Goal: Task Accomplishment & Management: Manage account settings

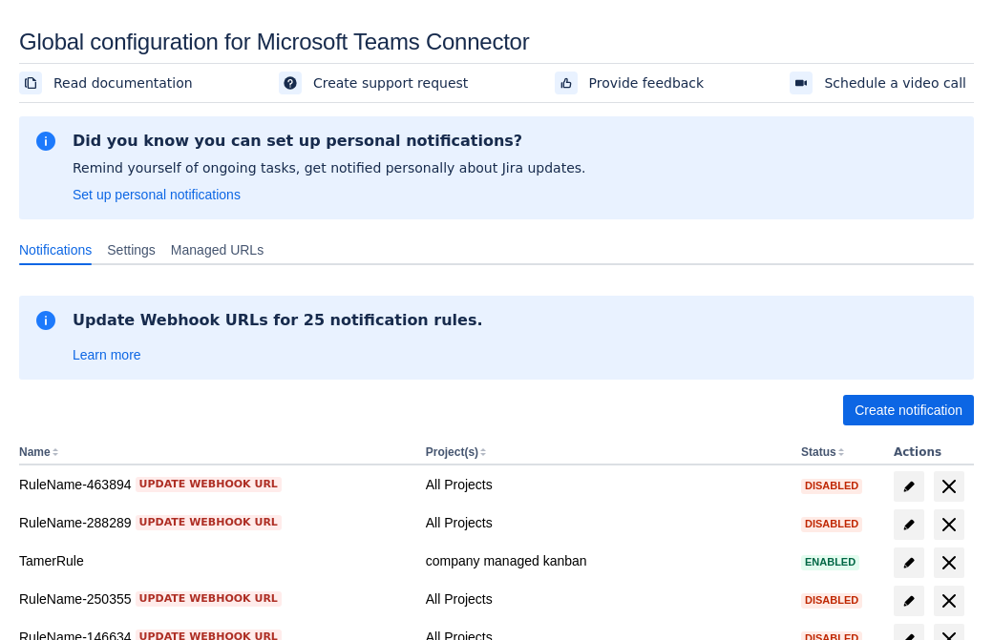
click at [908, 410] on span "Create notification" at bounding box center [908, 410] width 108 height 31
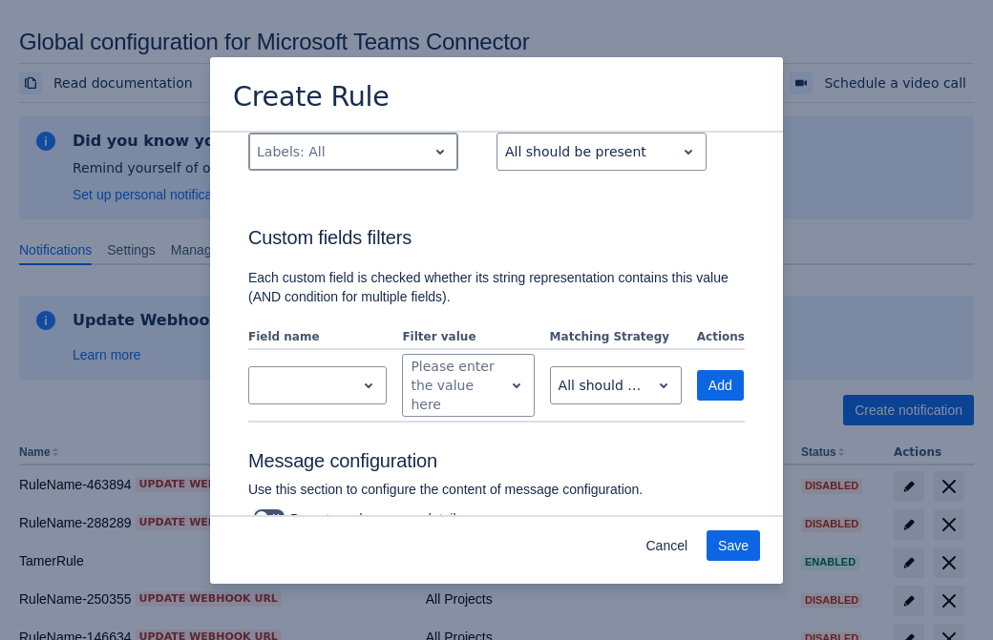
click at [352, 163] on div "Scrollable content" at bounding box center [338, 151] width 162 height 23
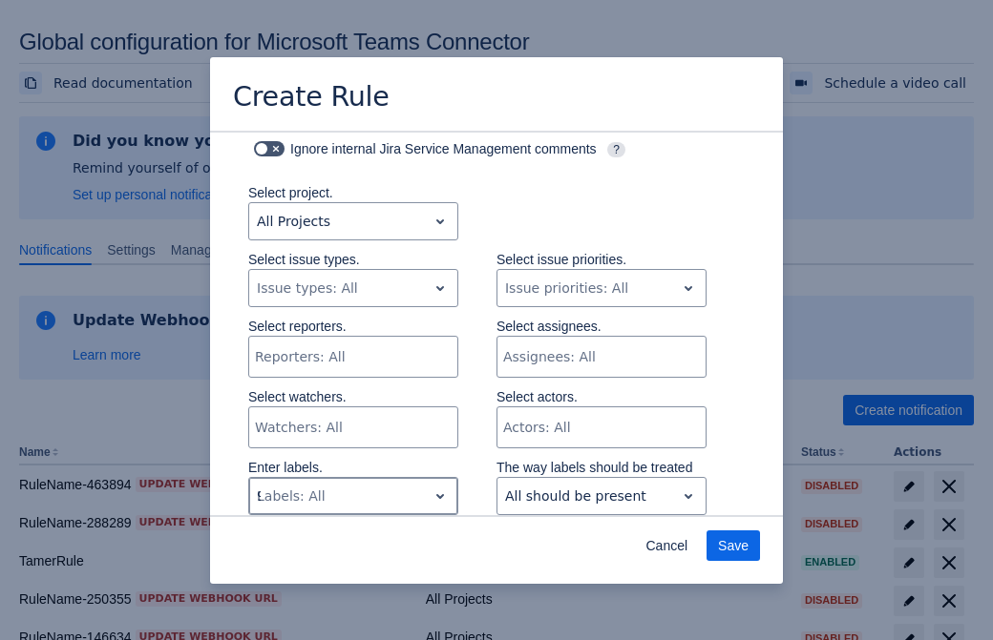
type input "963559_label"
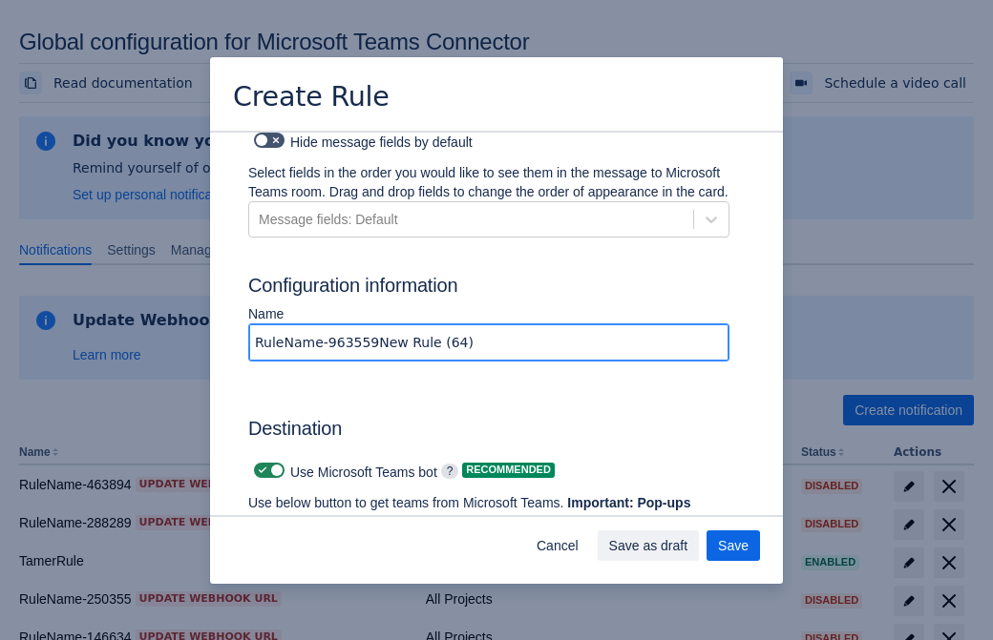
type input "RuleName-963559New Rule (64)"
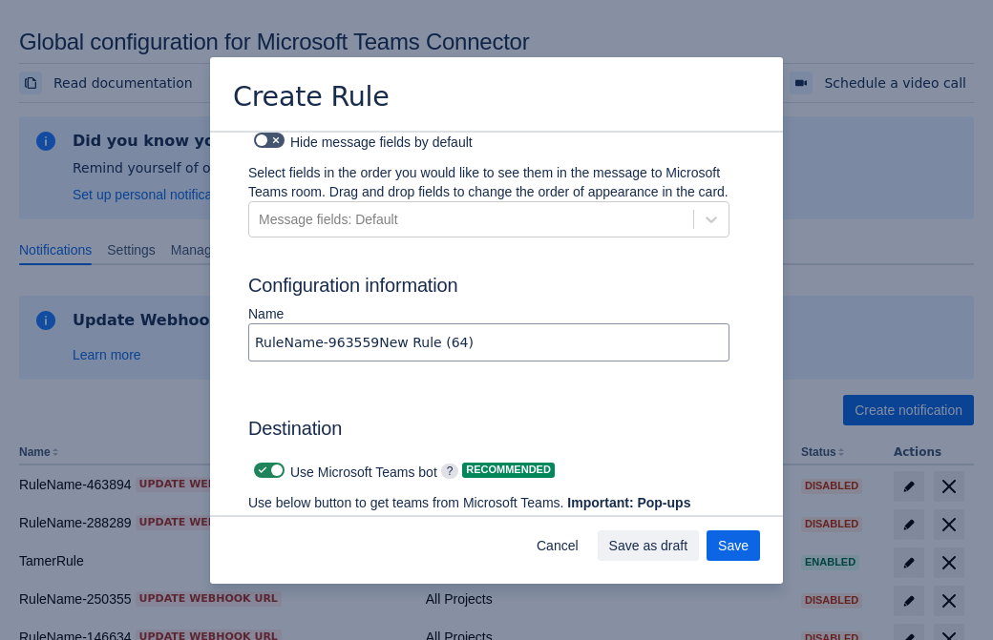
click at [260, 463] on span "Scrollable content" at bounding box center [262, 470] width 15 height 15
click at [260, 465] on input "Scrollable content" at bounding box center [260, 471] width 12 height 12
checkbox input "false"
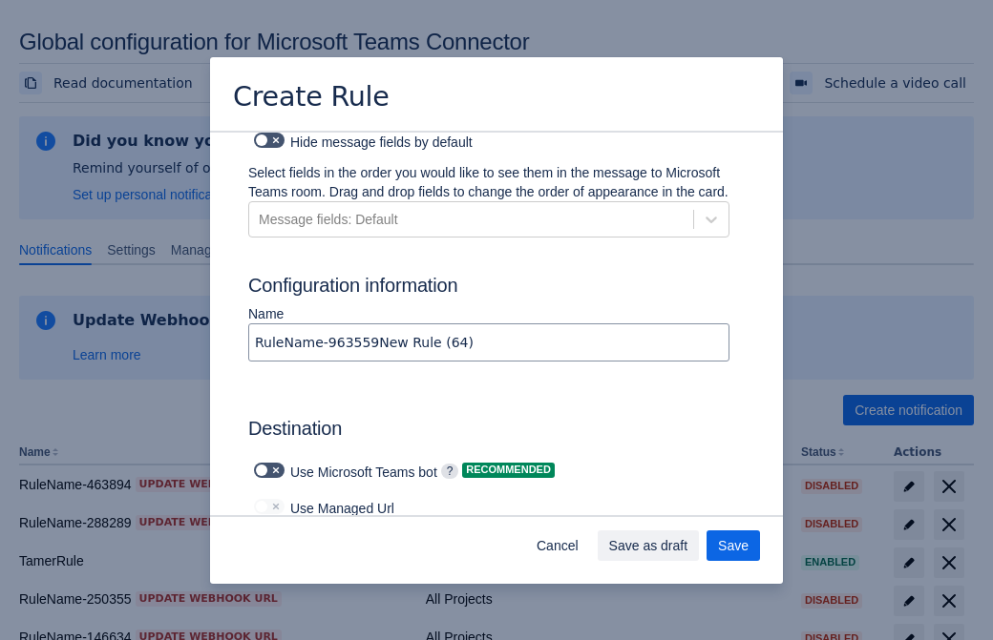
type input "https://prod-172.westeurope.logic.azure.com:443/workflows/ae977bb6ae334c9d95dfe…"
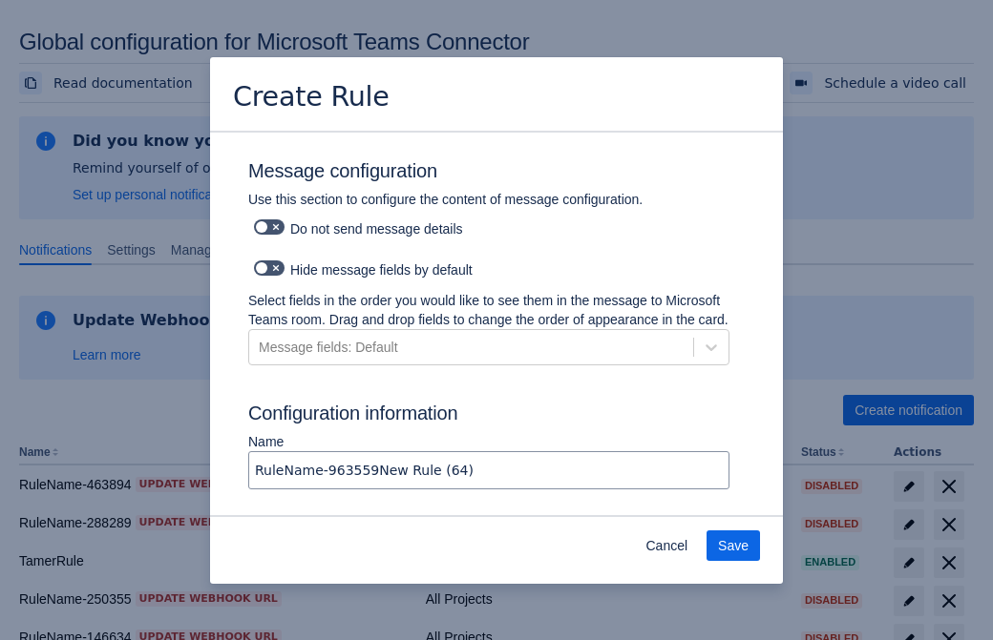
click at [733, 546] on span "Save" at bounding box center [733, 546] width 31 height 31
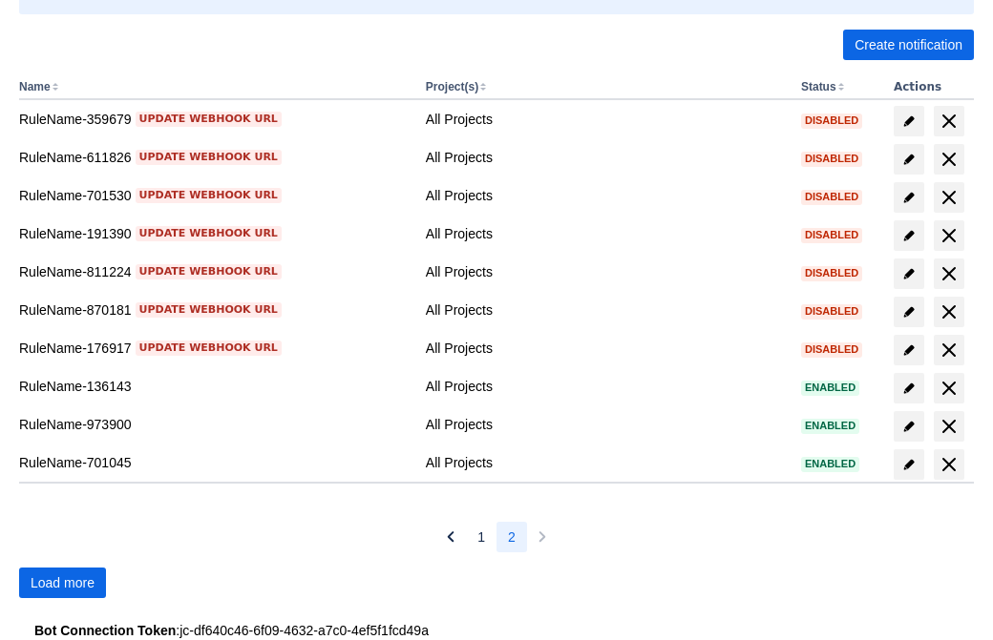
click at [62, 583] on span "Load more" at bounding box center [63, 583] width 64 height 31
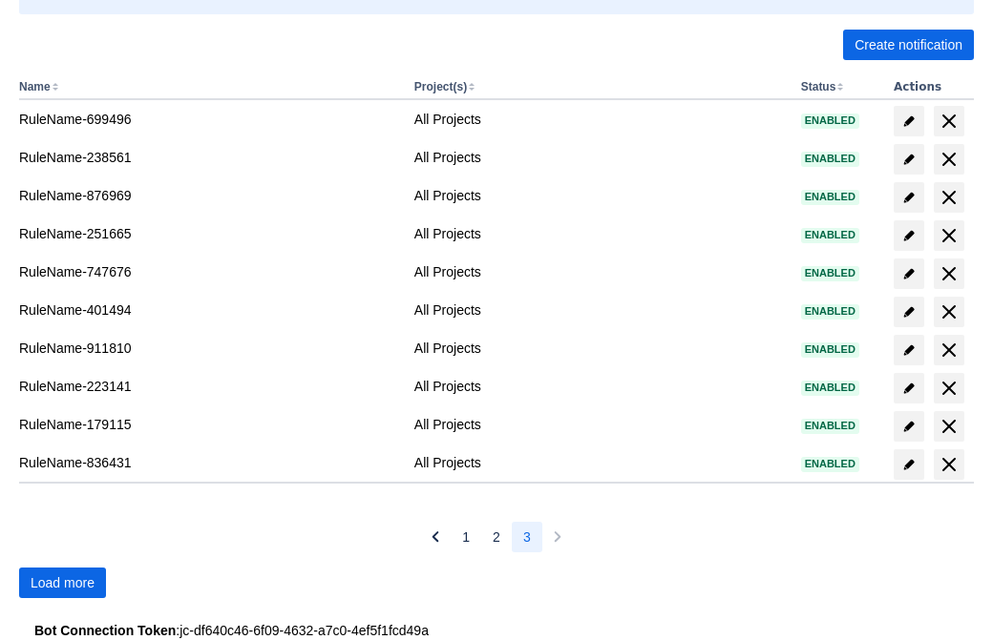
click at [62, 583] on span "Load more" at bounding box center [63, 583] width 64 height 31
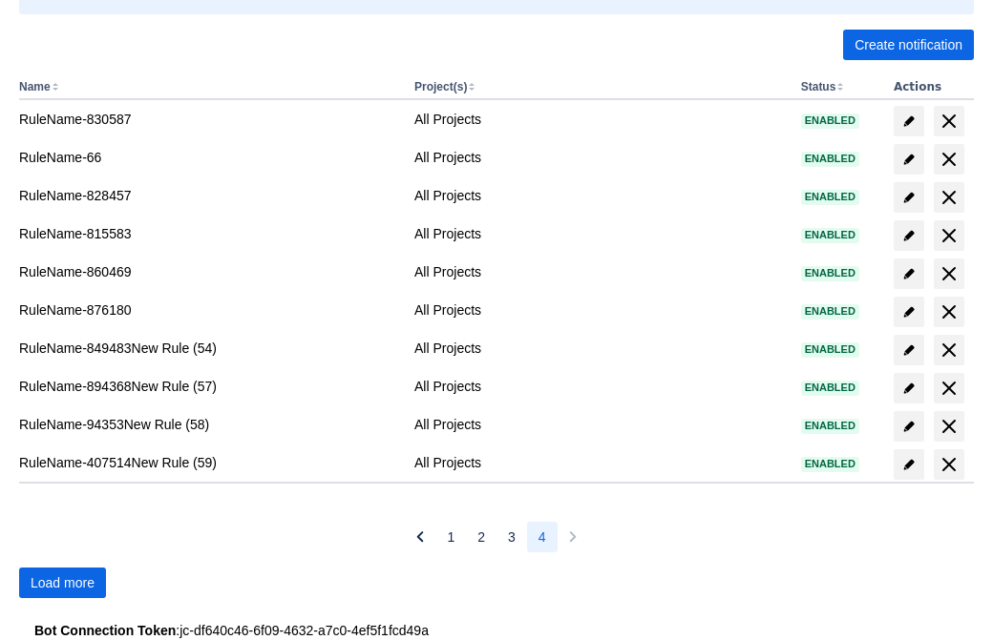
click at [62, 583] on span "Load more" at bounding box center [63, 583] width 64 height 31
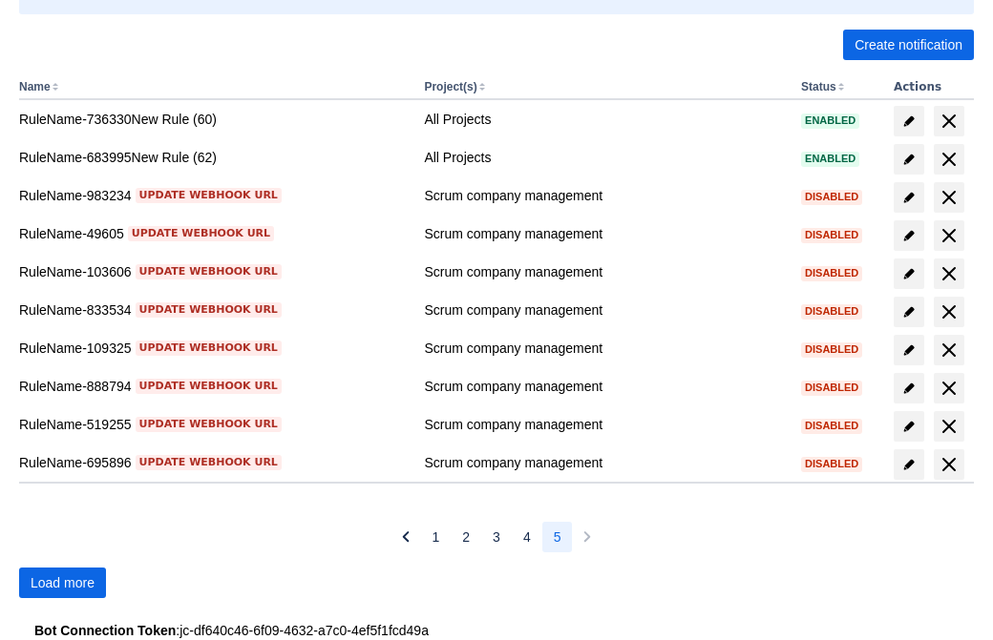
click at [62, 583] on span "Load more" at bounding box center [63, 583] width 64 height 31
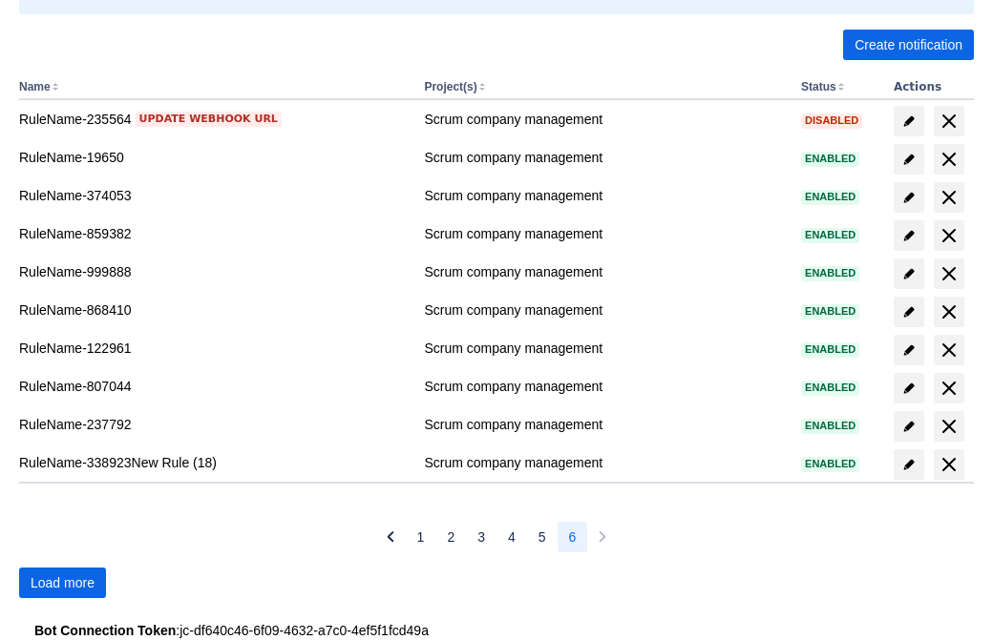
click at [62, 583] on span "Load more" at bounding box center [63, 583] width 64 height 31
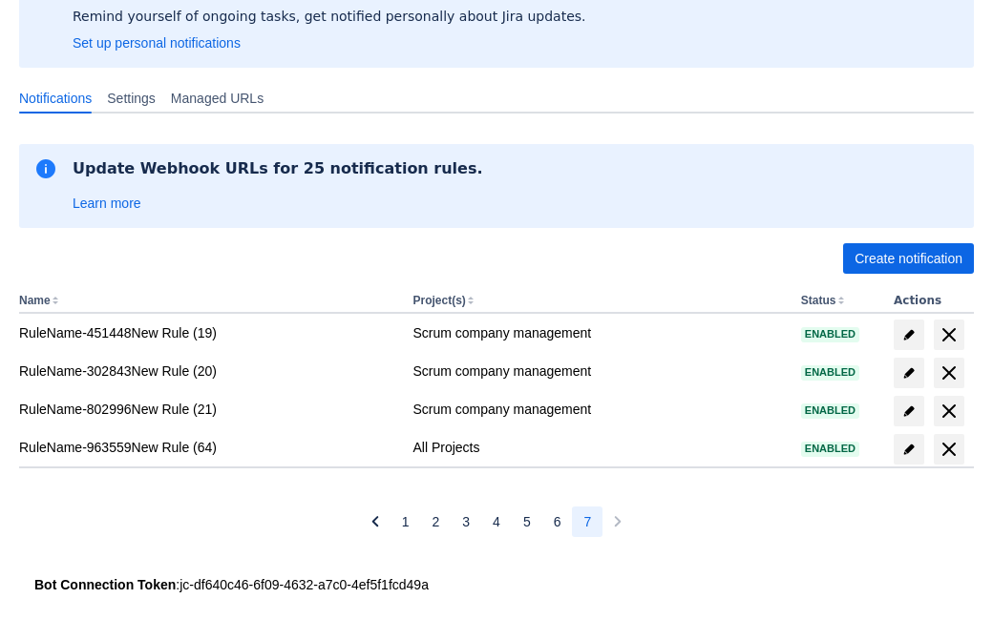
scroll to position [152, 0]
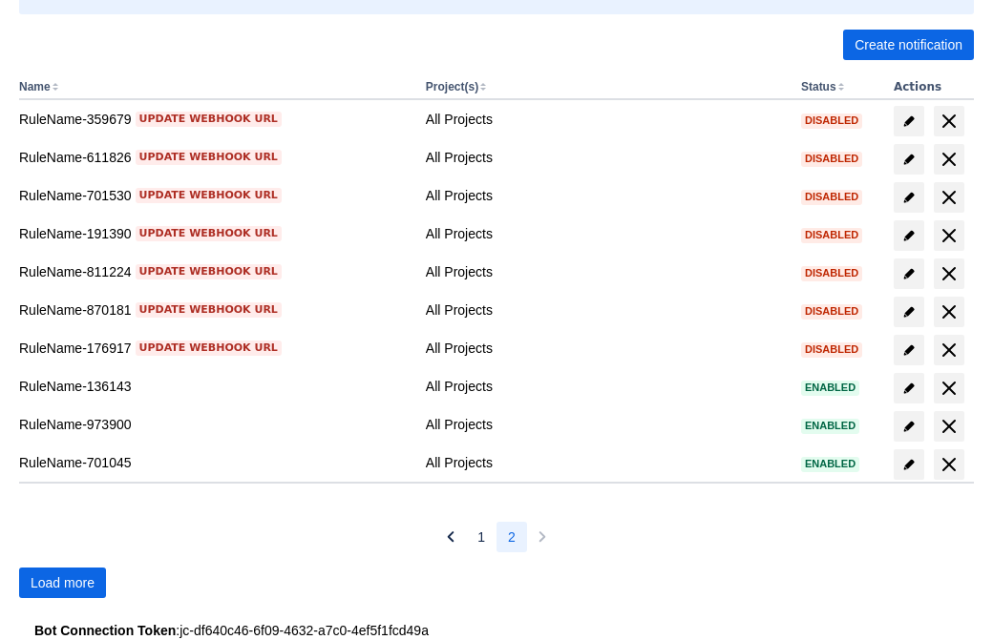
click at [62, 583] on span "Load more" at bounding box center [63, 583] width 64 height 31
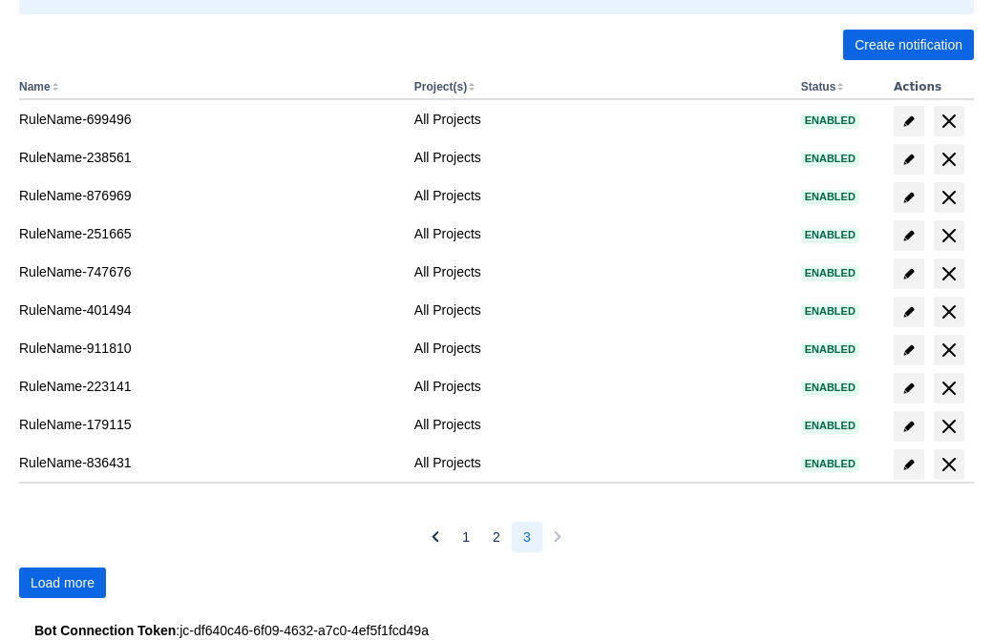
click at [62, 583] on span "Load more" at bounding box center [63, 583] width 64 height 31
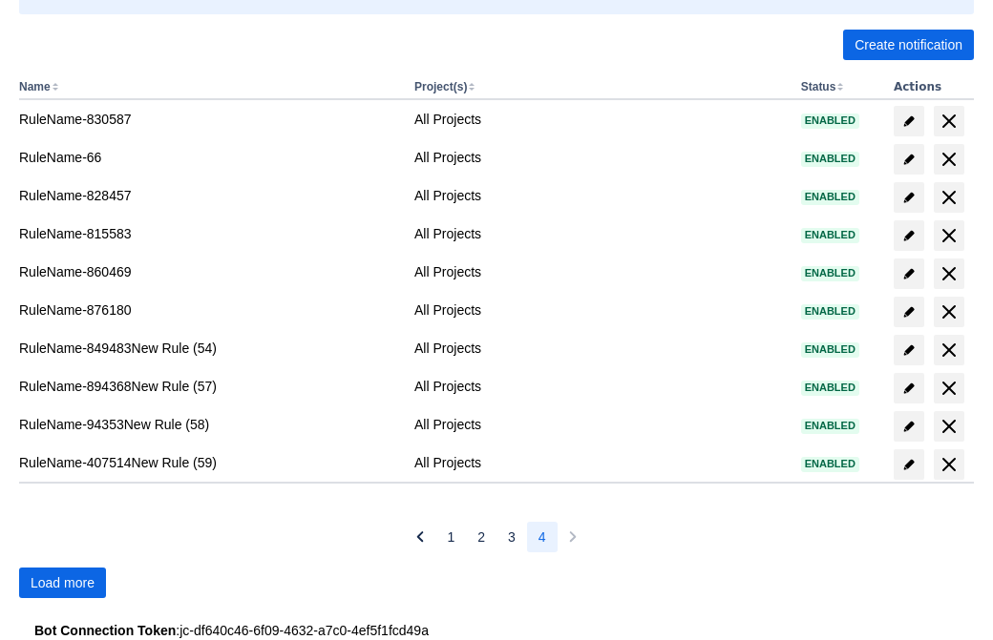
click at [62, 583] on span "Load more" at bounding box center [63, 583] width 64 height 31
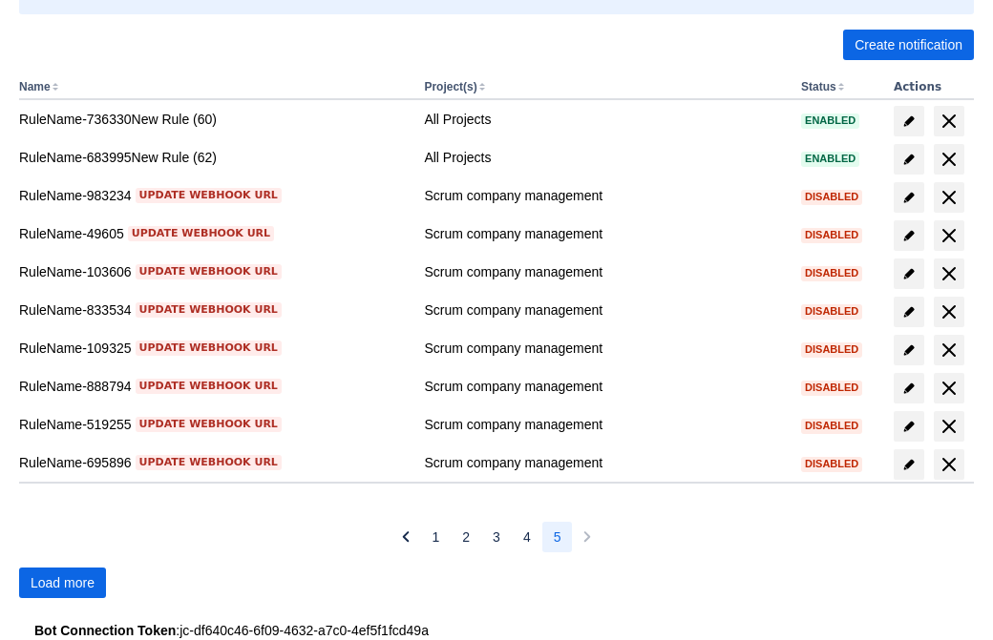
click at [62, 583] on span "Load more" at bounding box center [63, 583] width 64 height 31
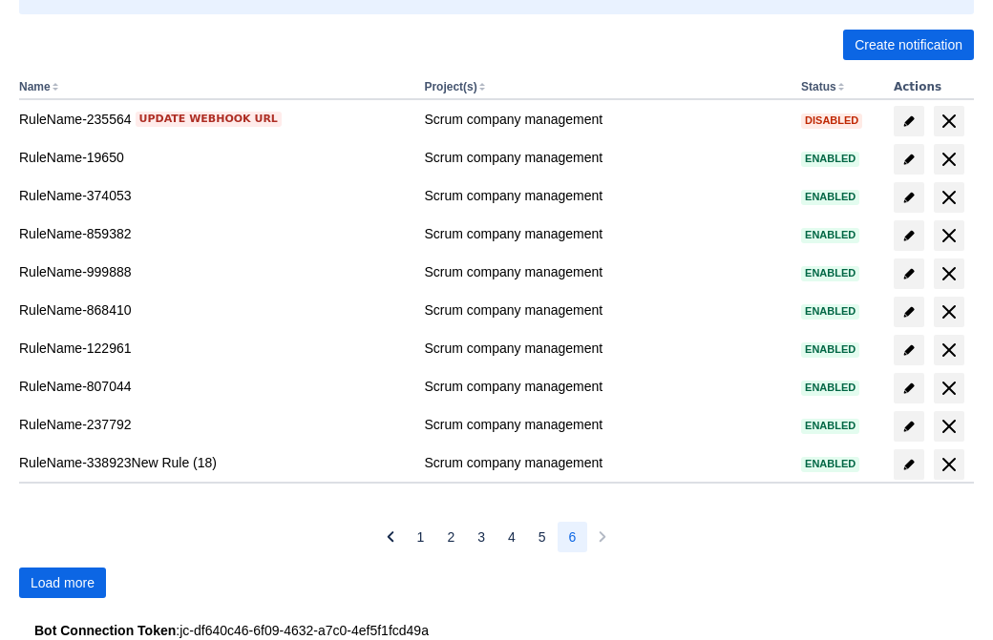
click at [62, 583] on span "Load more" at bounding box center [63, 583] width 64 height 31
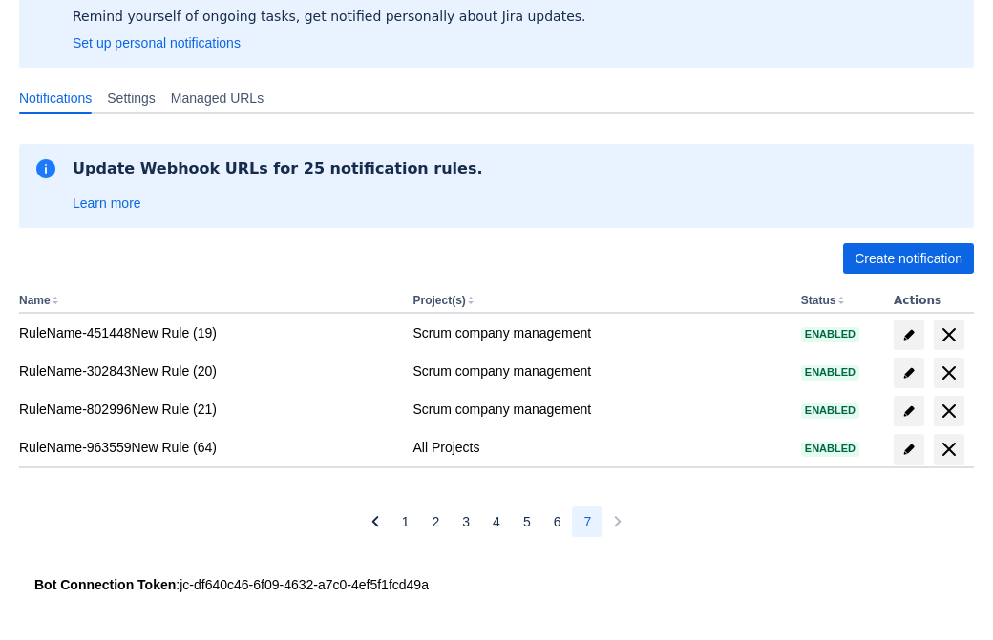
click at [948, 450] on span "delete" at bounding box center [948, 449] width 23 height 23
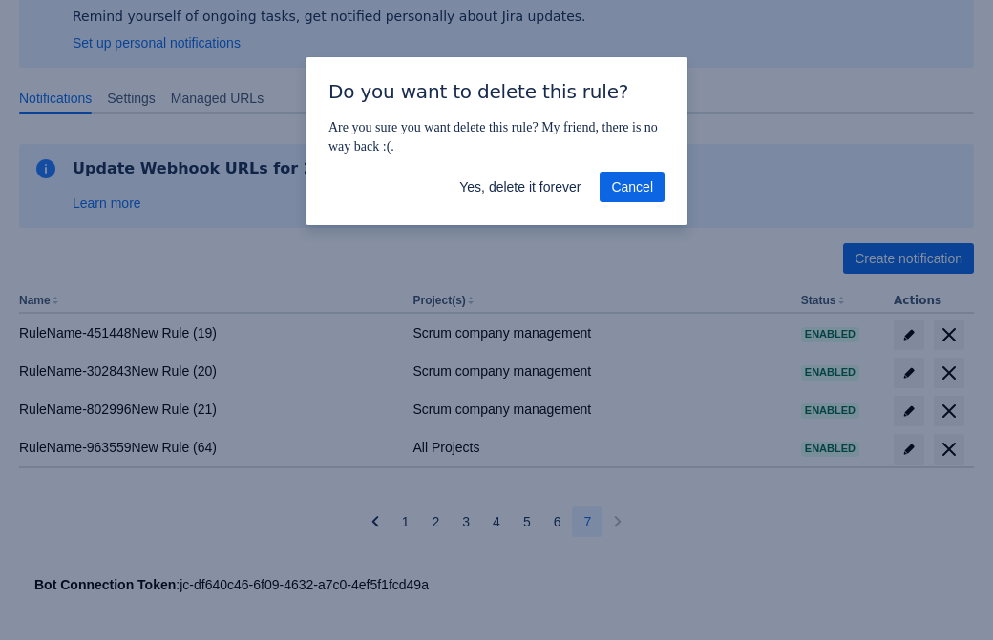
click at [519, 187] on span "Yes, delete it forever" at bounding box center [519, 187] width 121 height 31
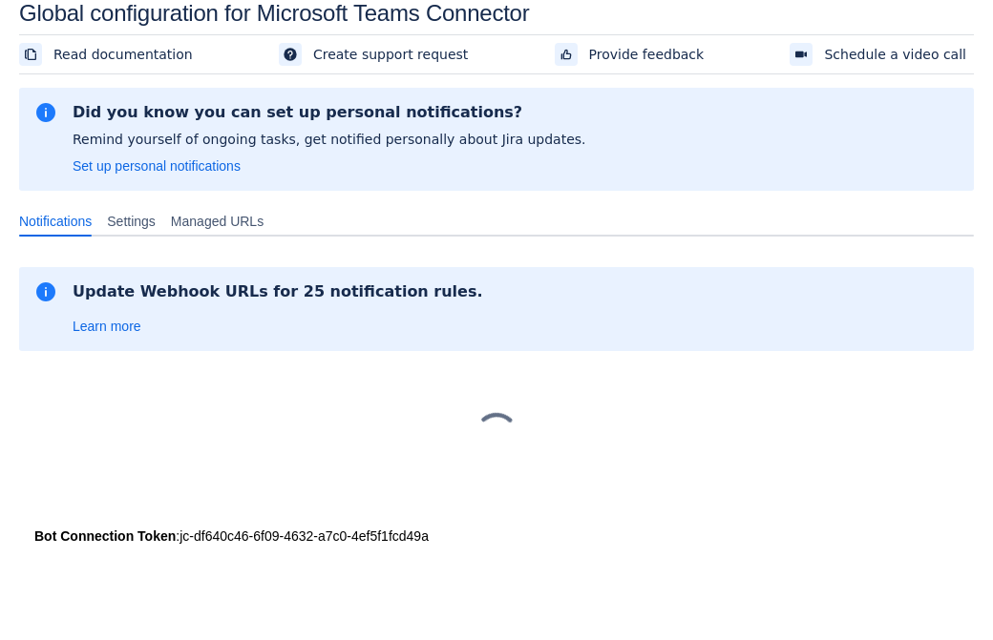
scroll to position [29, 0]
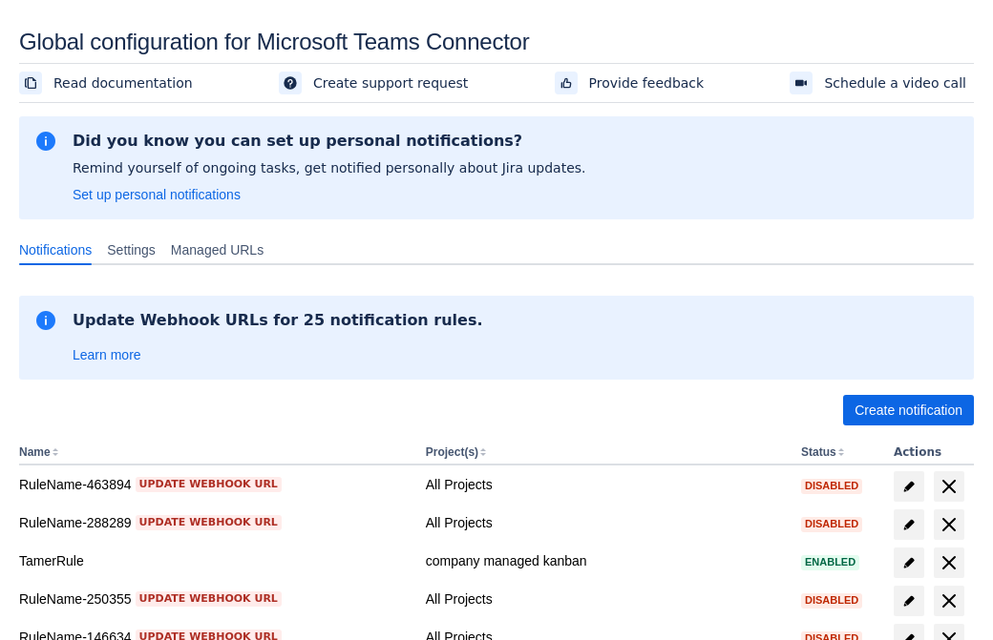
click at [908, 410] on span "Create notification" at bounding box center [908, 410] width 108 height 31
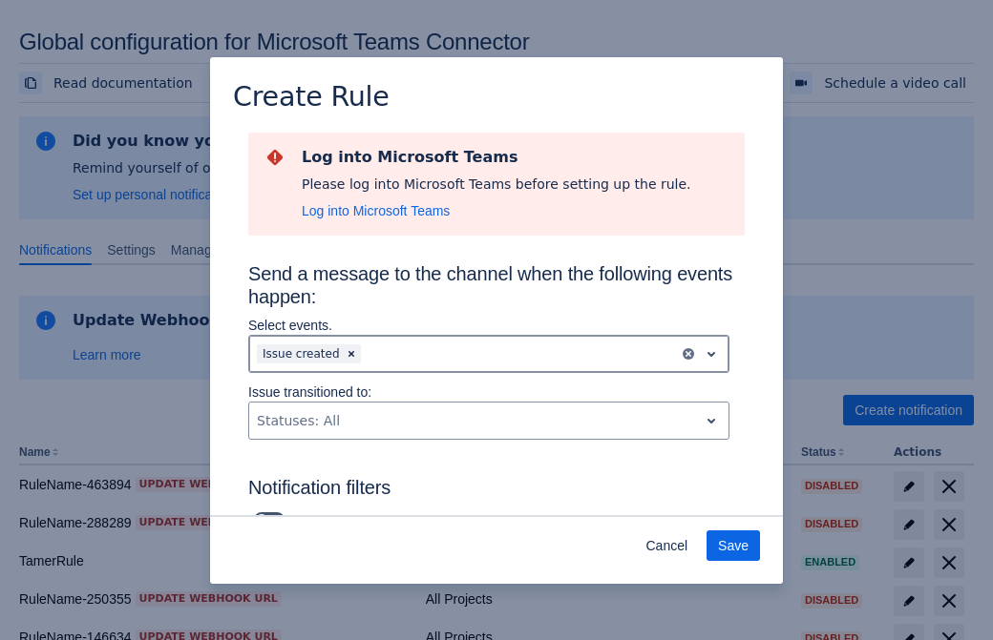
click at [489, 354] on div "Scrollable content" at bounding box center [518, 354] width 306 height 23
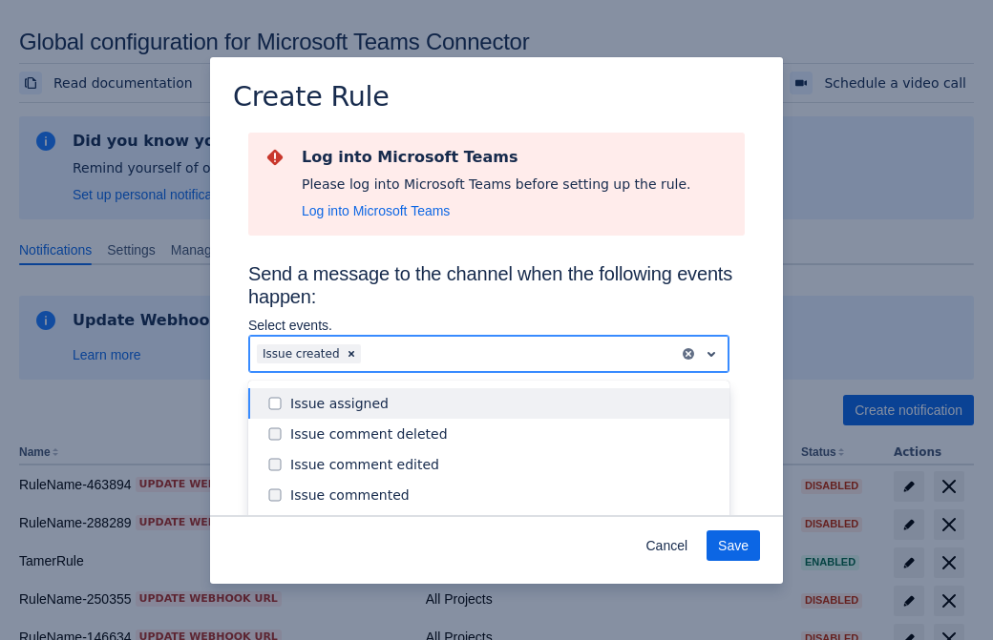
click at [504, 516] on div "Issue created" at bounding box center [504, 525] width 428 height 19
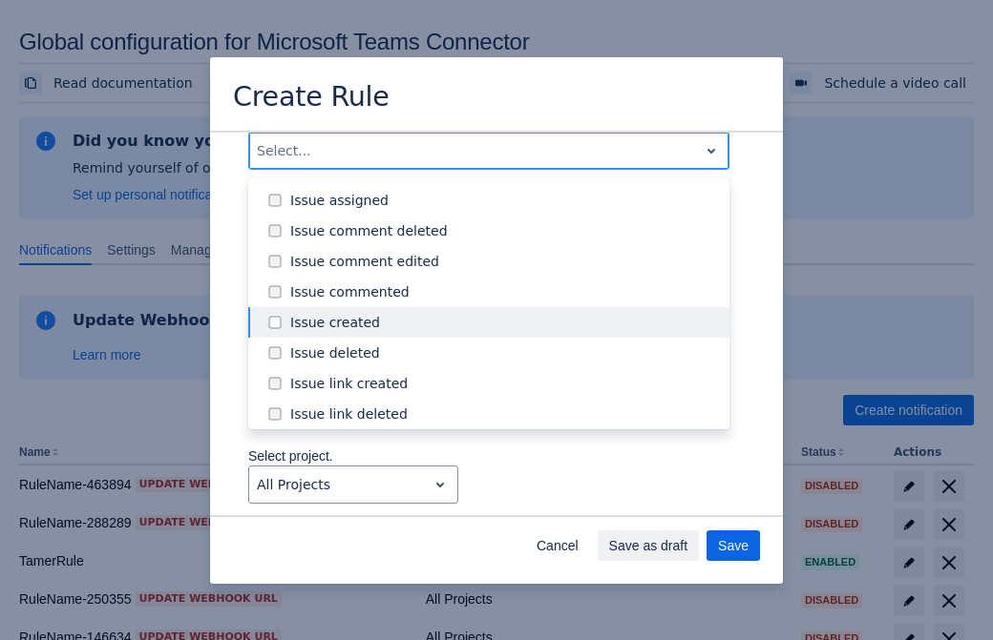
click at [504, 496] on div "Issue updated" at bounding box center [504, 505] width 428 height 19
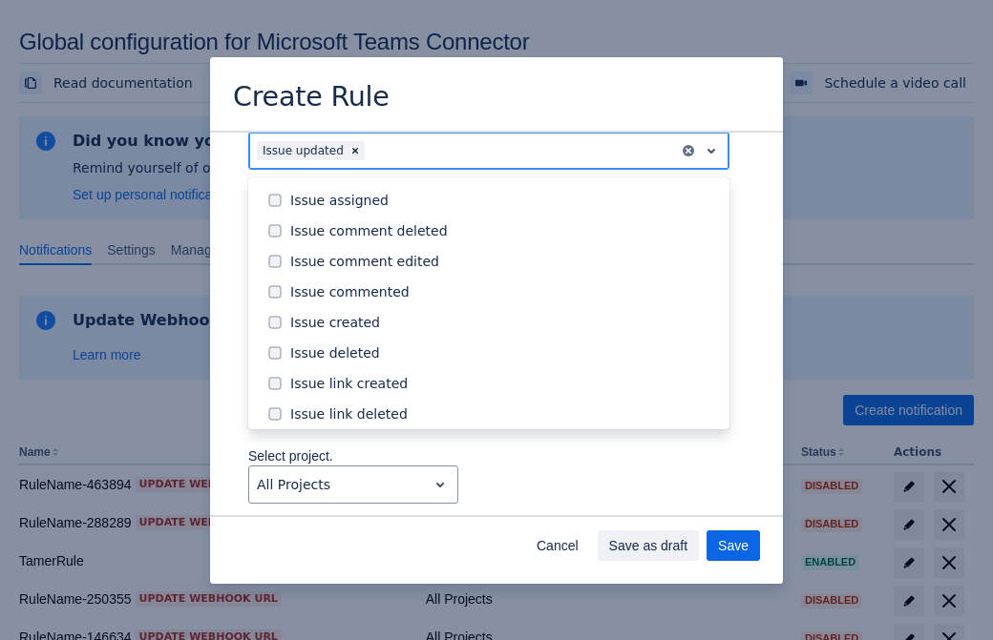
scroll to position [202, 0]
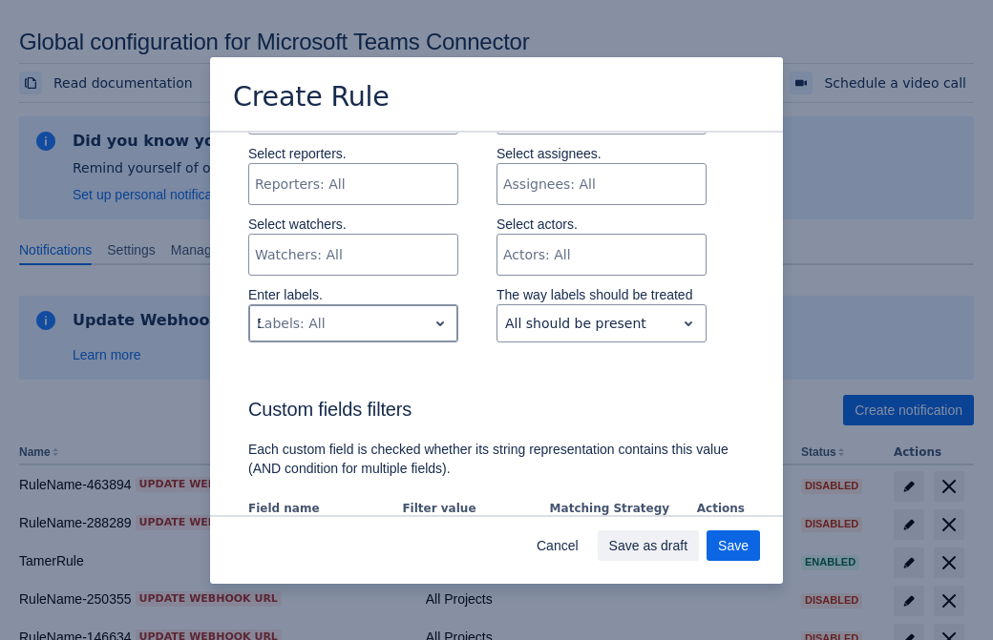
type input "531470_label"
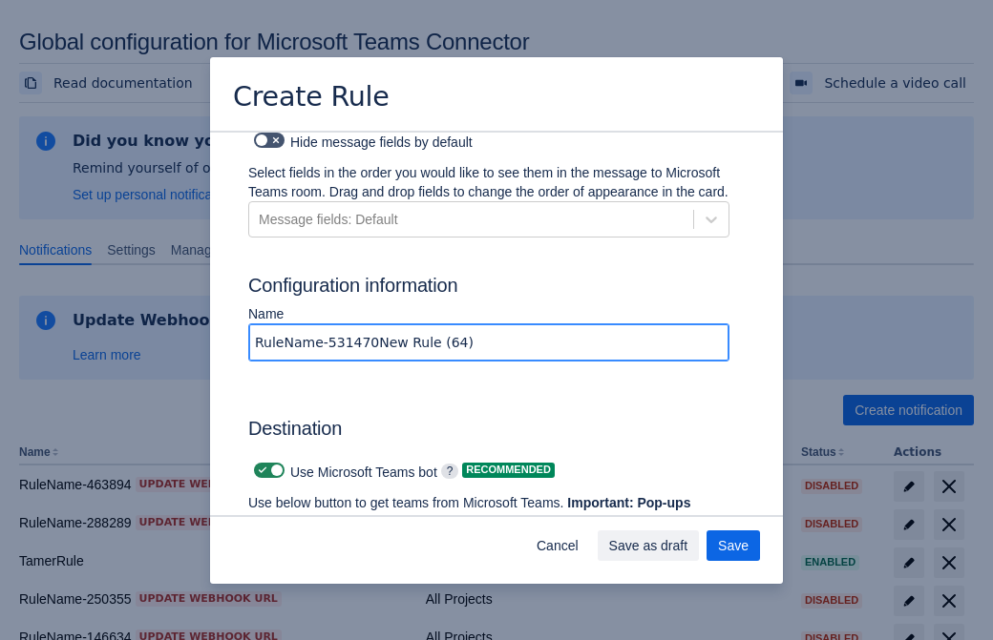
type input "RuleName-531470New Rule (64)"
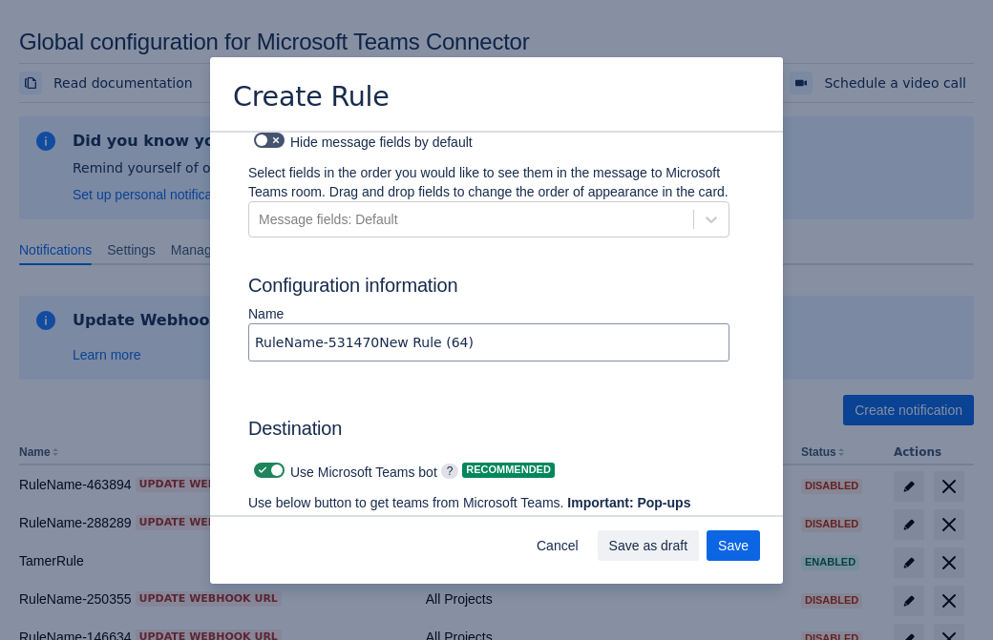
click at [260, 463] on span "Scrollable content" at bounding box center [262, 470] width 15 height 15
click at [260, 465] on input "Scrollable content" at bounding box center [260, 471] width 12 height 12
checkbox input "false"
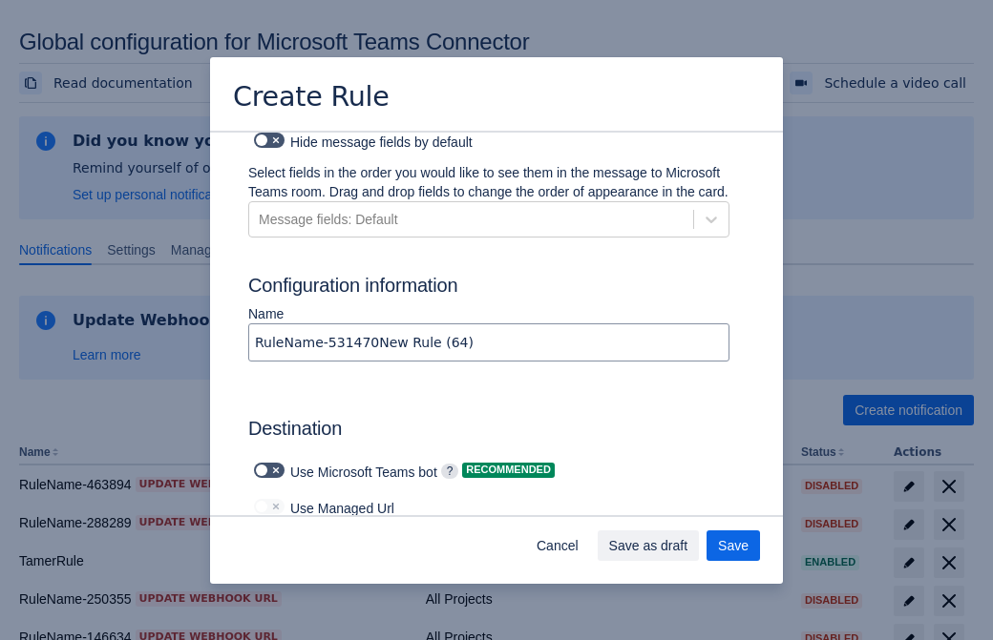
type input "https://prod-112.westeurope.logic.azure.com:443/workflows/bae959254738451b85002…"
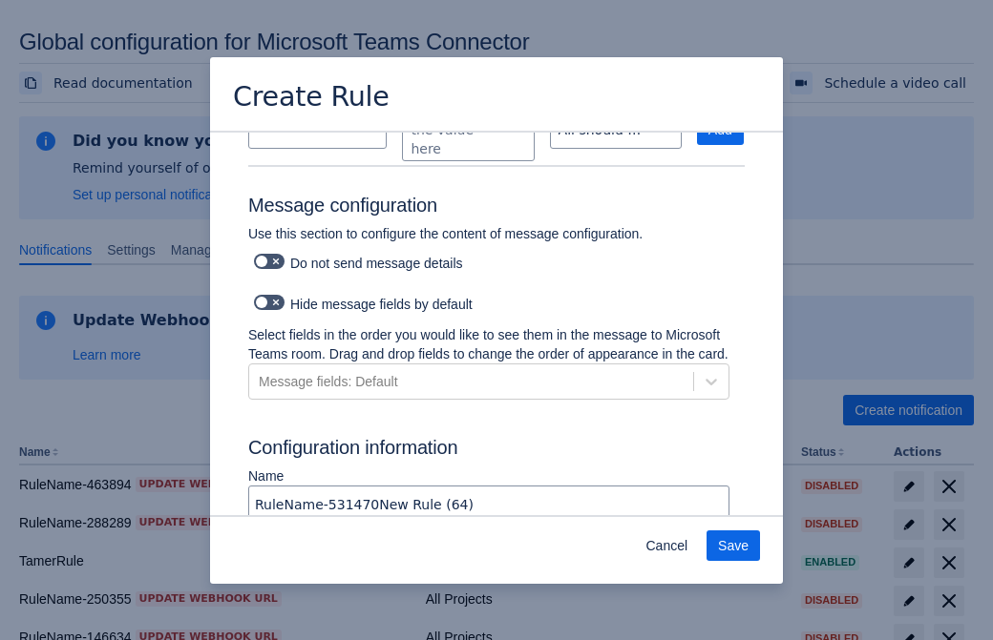
click at [733, 546] on span "Save" at bounding box center [733, 546] width 31 height 31
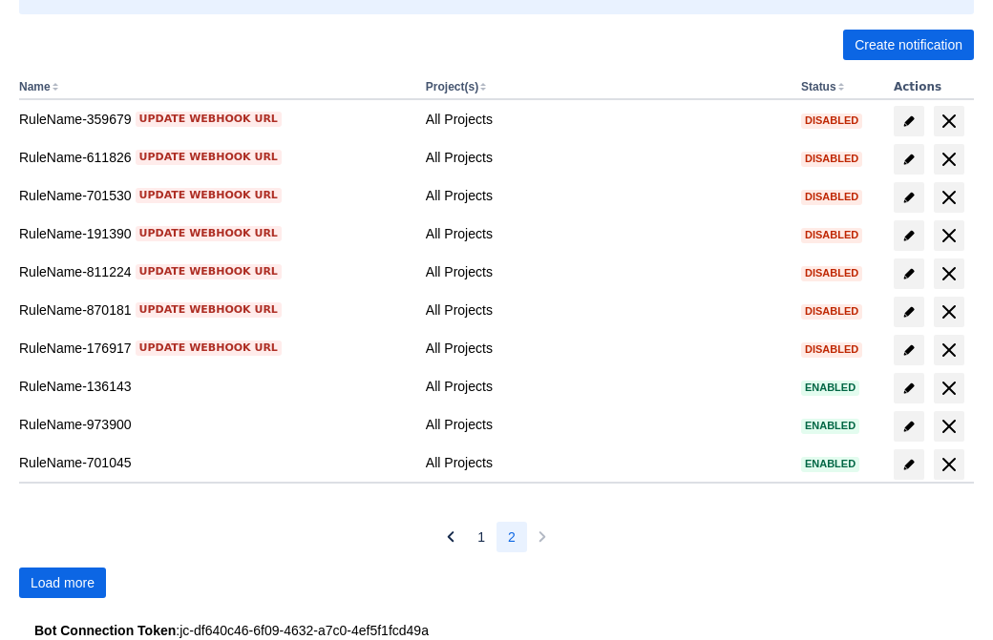
click at [62, 583] on span "Load more" at bounding box center [63, 583] width 64 height 31
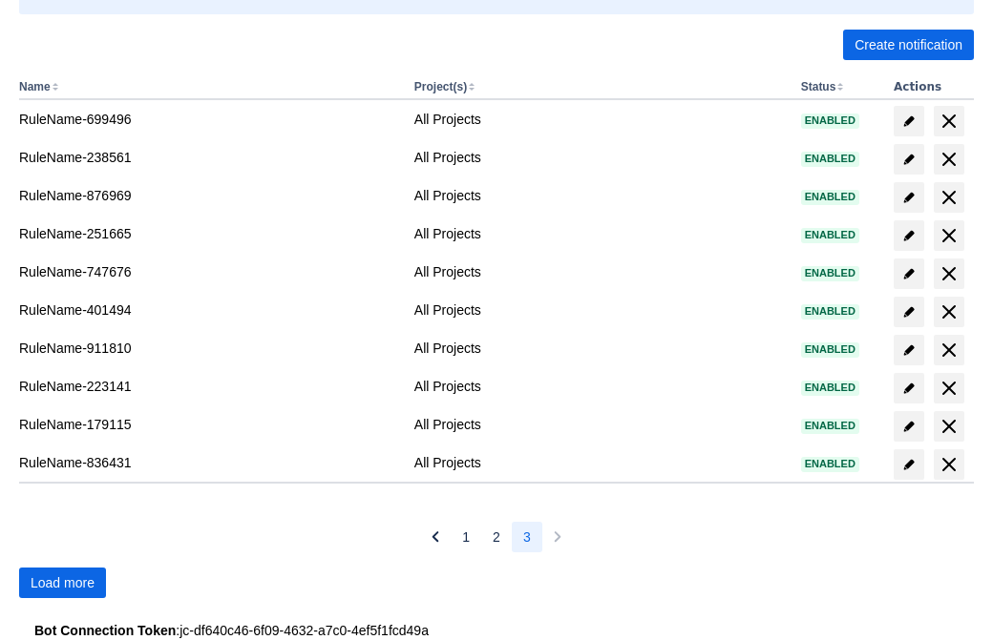
click at [62, 583] on span "Load more" at bounding box center [63, 583] width 64 height 31
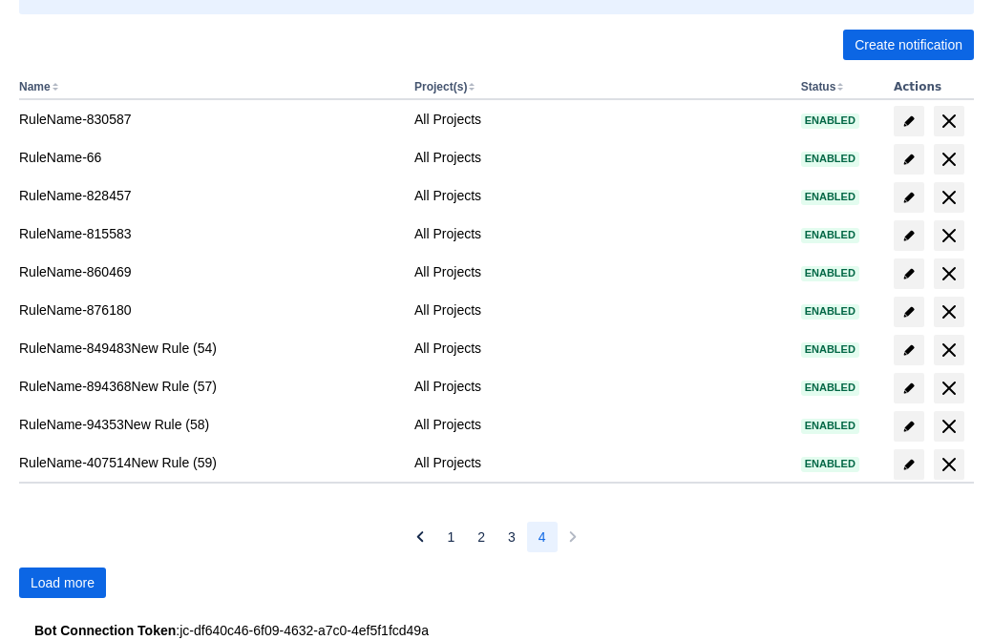
click at [62, 583] on span "Load more" at bounding box center [63, 583] width 64 height 31
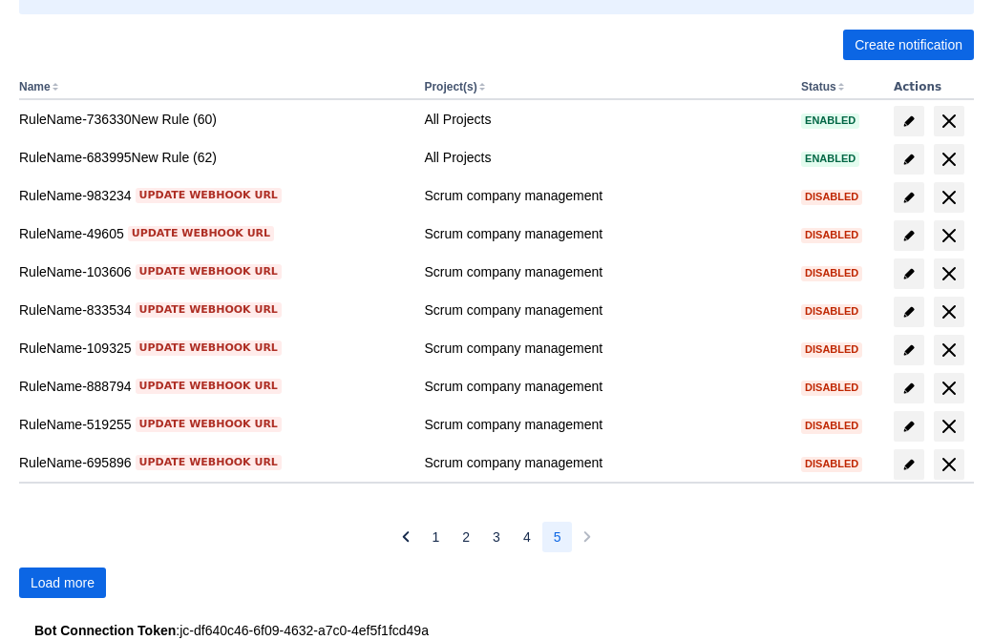
click at [62, 583] on span "Load more" at bounding box center [63, 583] width 64 height 31
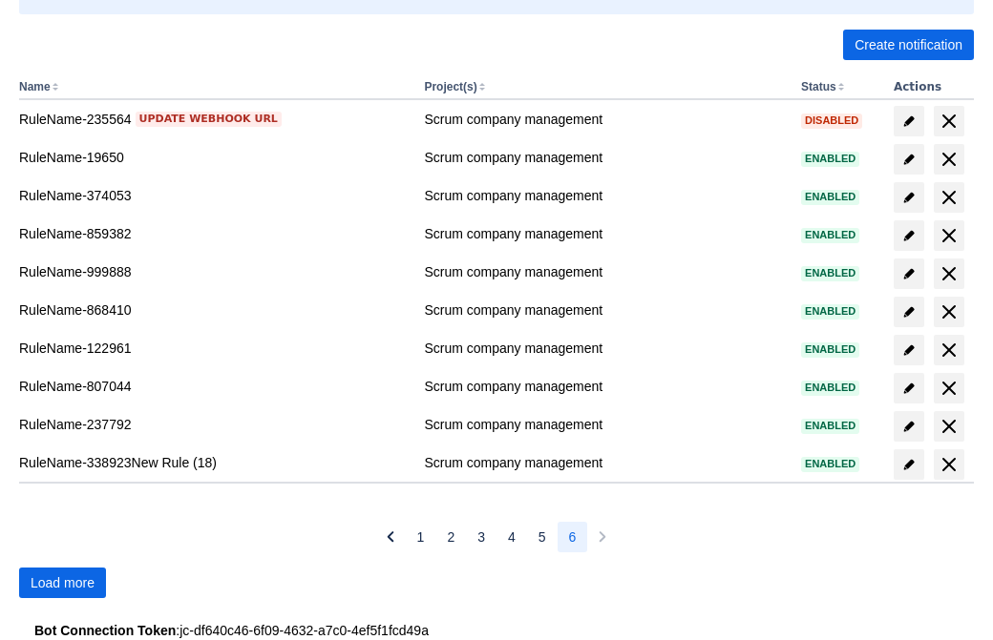
click at [62, 583] on span "Load more" at bounding box center [63, 583] width 64 height 31
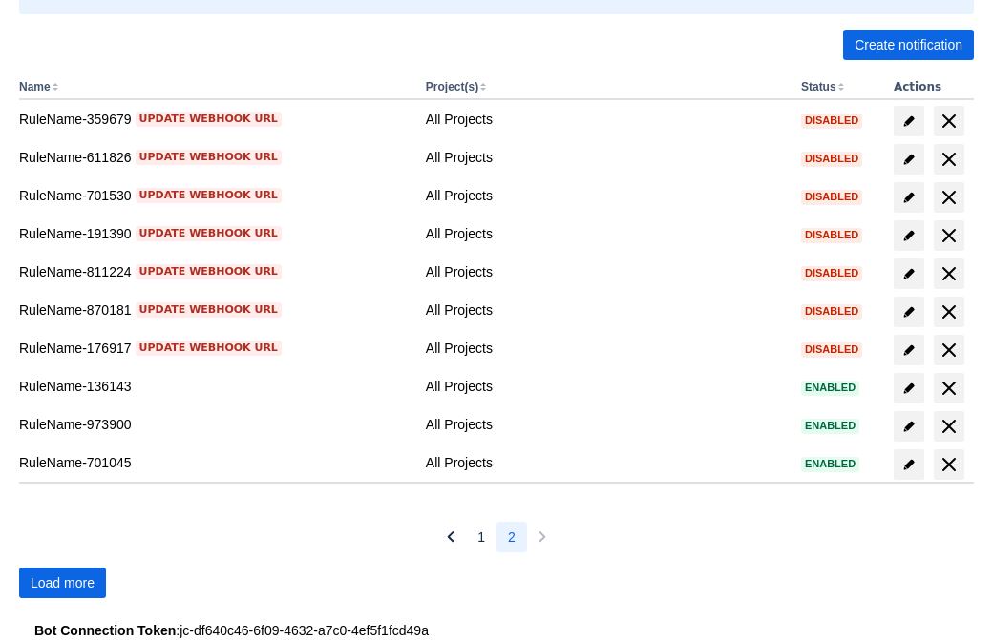
click at [62, 583] on span "Load more" at bounding box center [63, 583] width 64 height 31
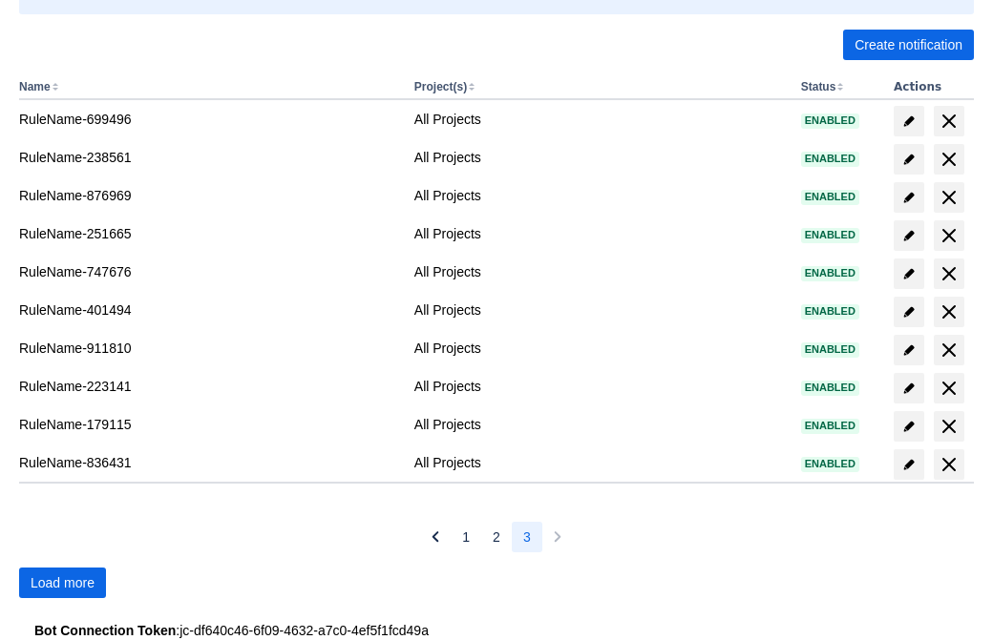
click at [62, 583] on span "Load more" at bounding box center [63, 583] width 64 height 31
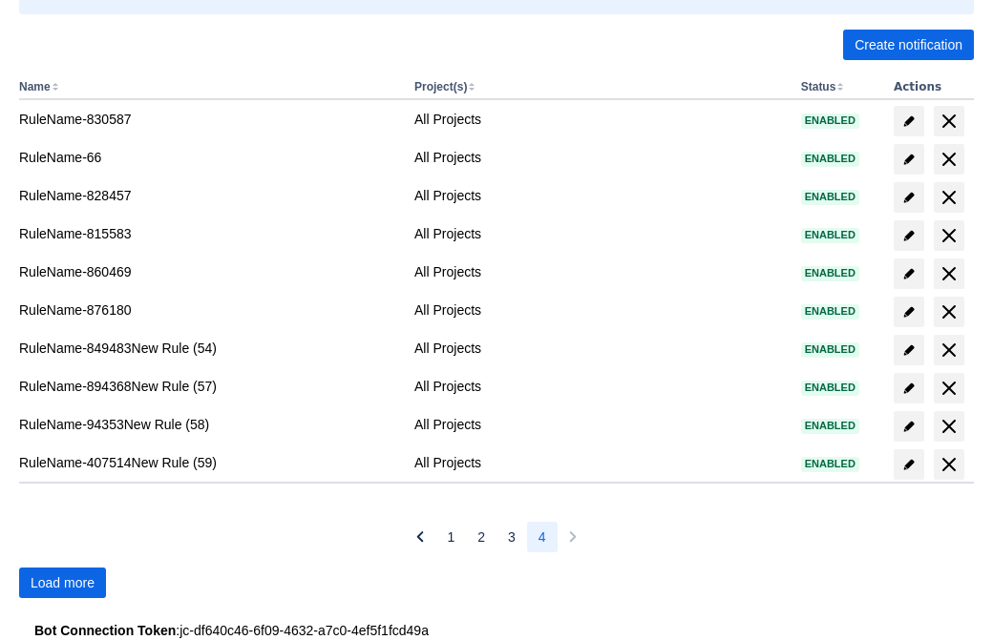
click at [62, 583] on span "Load more" at bounding box center [63, 583] width 64 height 31
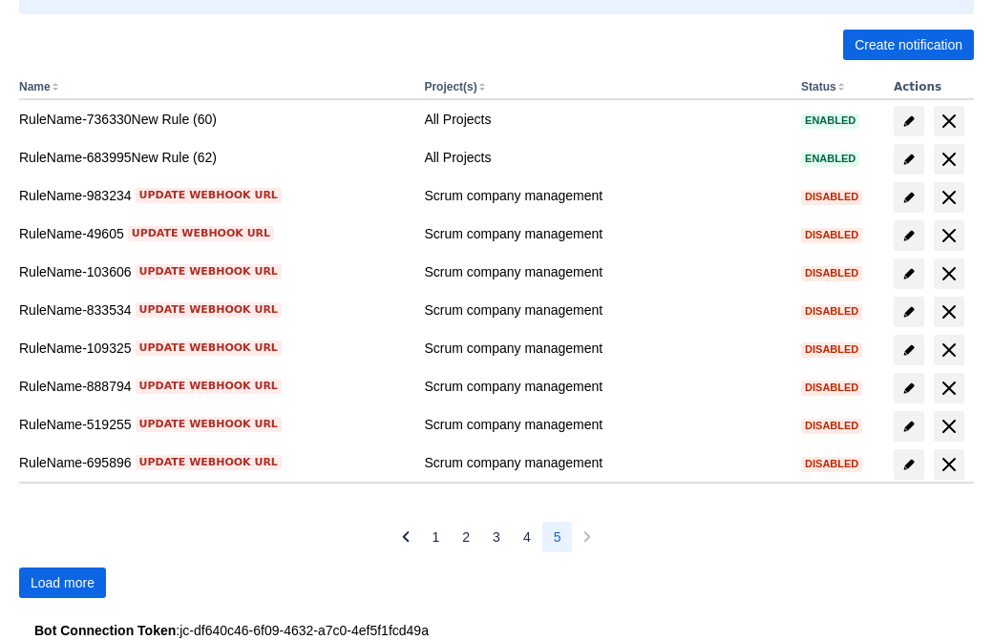
click at [62, 583] on span "Load more" at bounding box center [63, 583] width 64 height 31
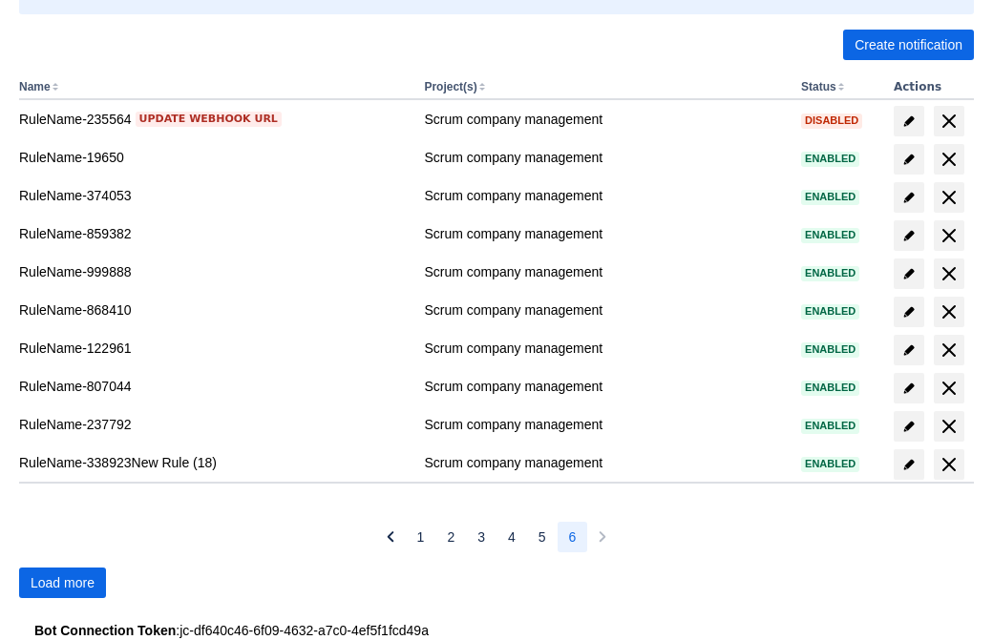
click at [62, 583] on span "Load more" at bounding box center [63, 583] width 64 height 31
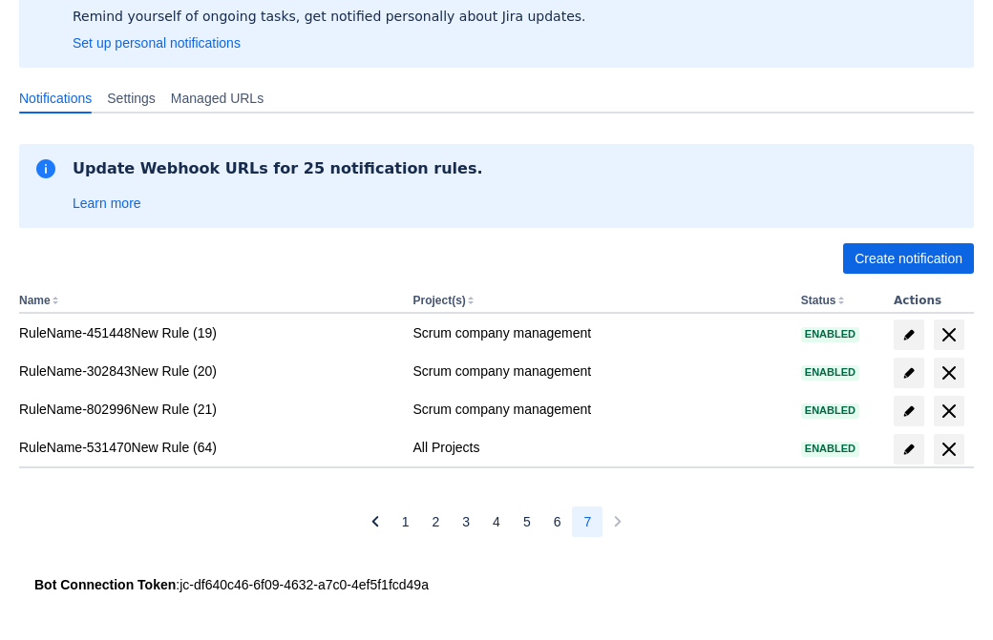
scroll to position [152, 0]
click at [948, 450] on span "delete" at bounding box center [948, 449] width 23 height 23
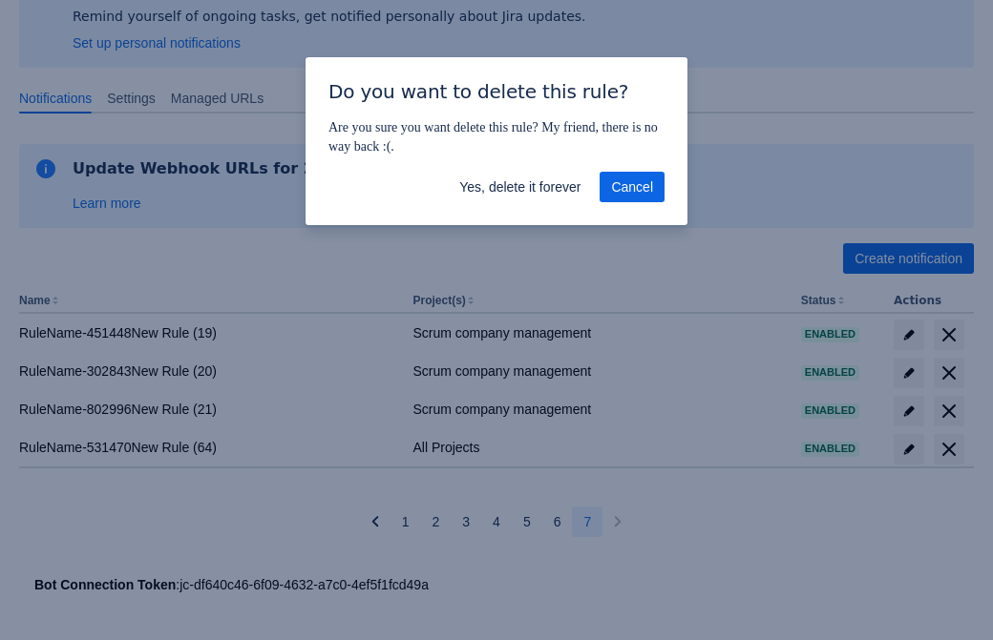
click at [519, 187] on span "Yes, delete it forever" at bounding box center [519, 187] width 121 height 31
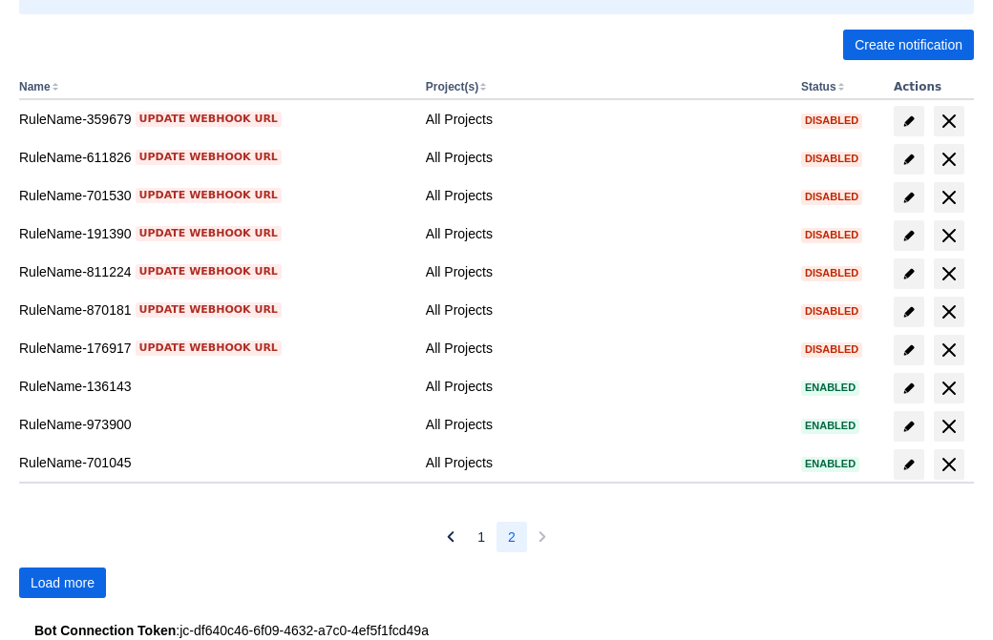
click at [62, 583] on span "Load more" at bounding box center [63, 583] width 64 height 31
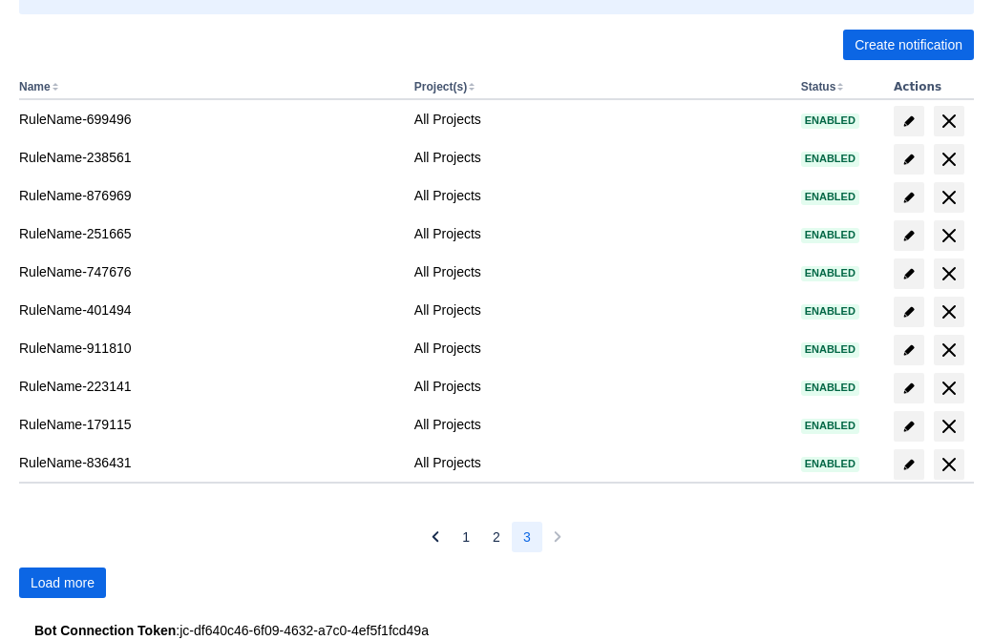
click at [62, 583] on span "Load more" at bounding box center [63, 583] width 64 height 31
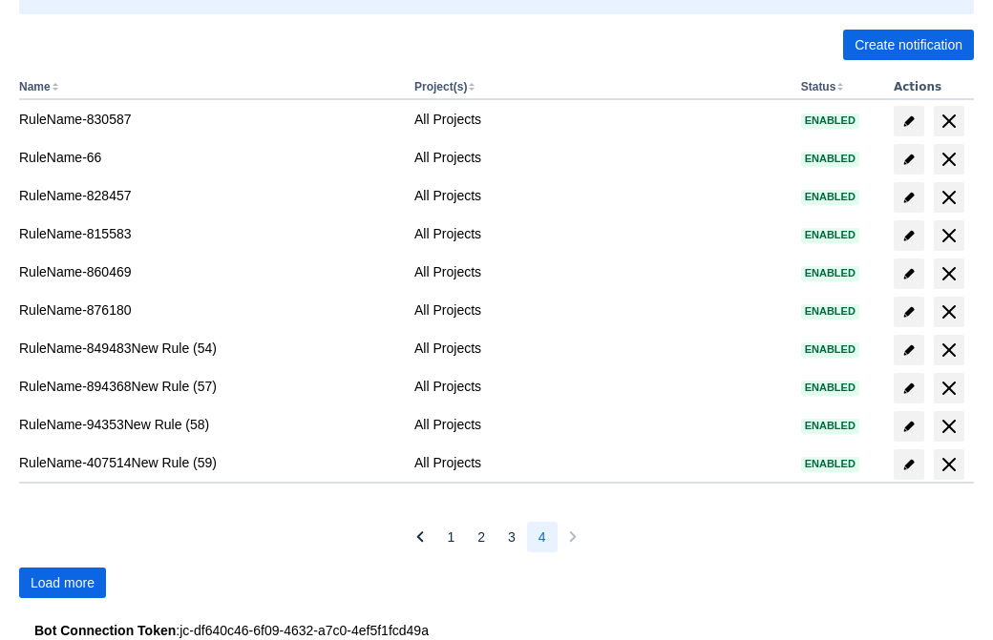
click at [62, 583] on span "Load more" at bounding box center [63, 583] width 64 height 31
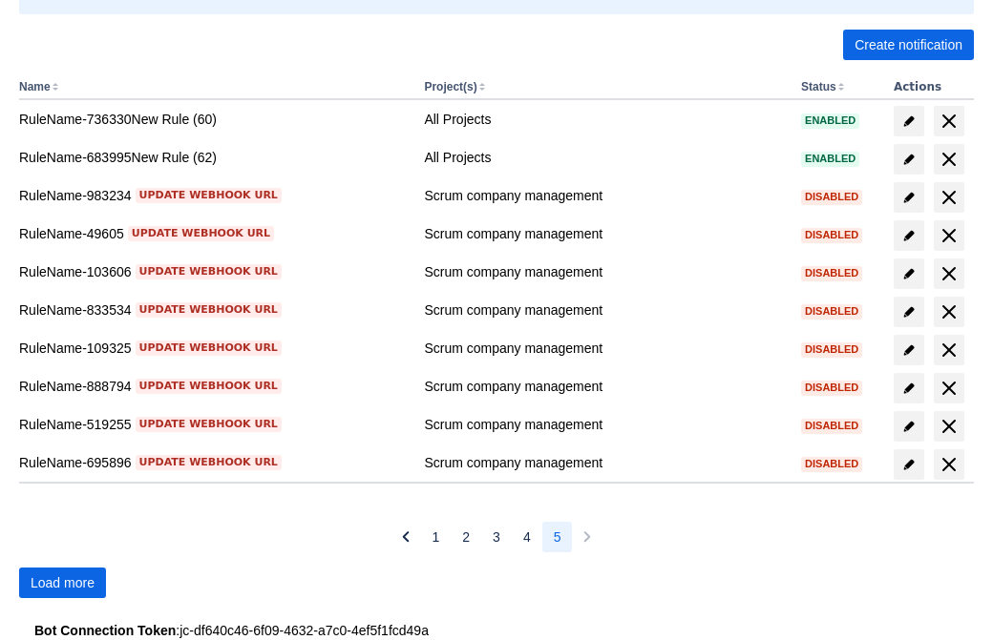
click at [62, 583] on span "Load more" at bounding box center [63, 583] width 64 height 31
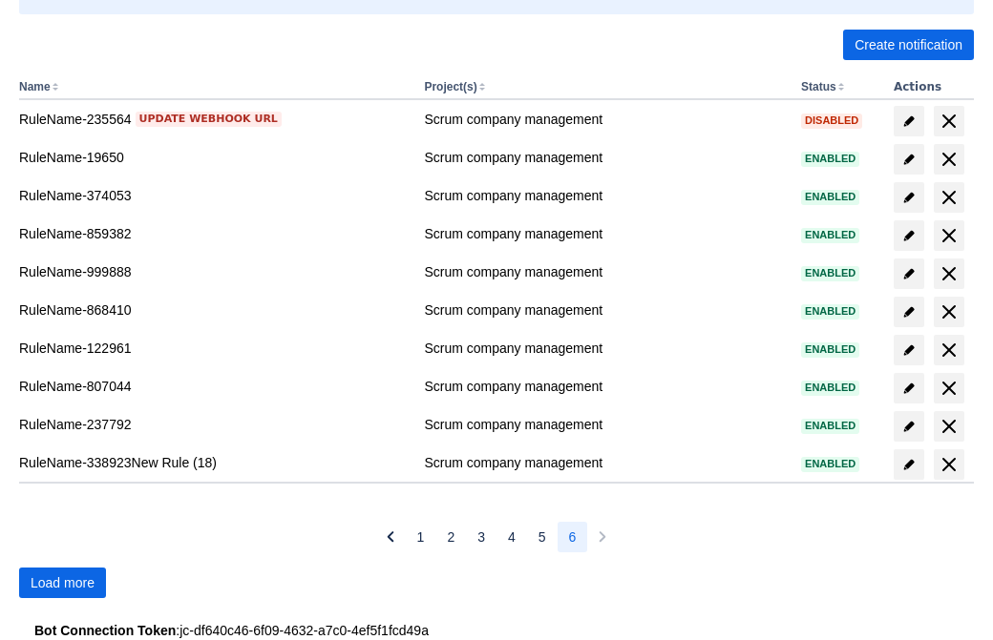
click at [62, 583] on span "Load more" at bounding box center [63, 583] width 64 height 31
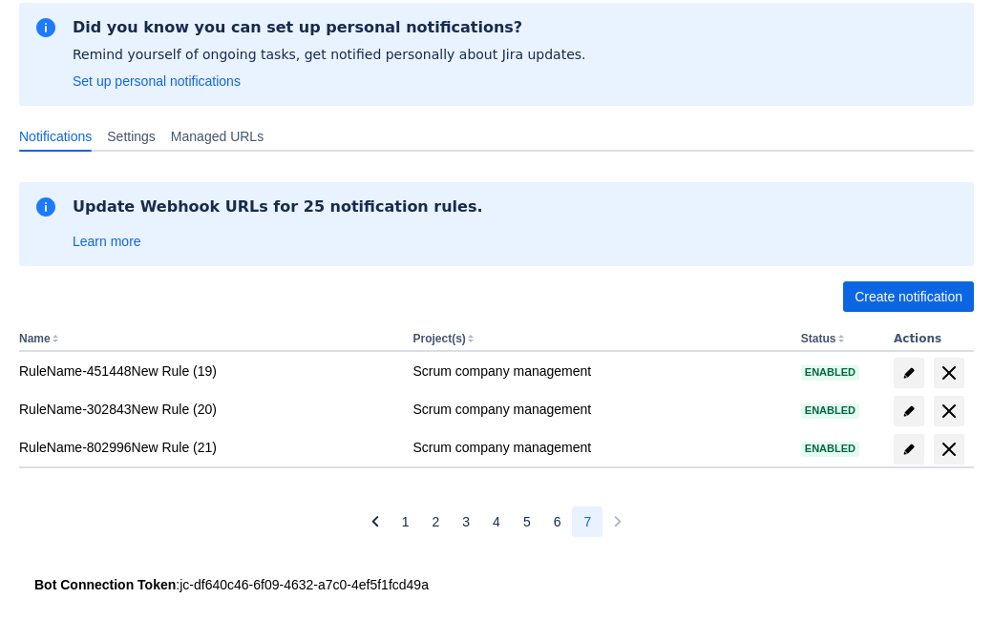
scroll to position [114, 0]
